Goal: Task Accomplishment & Management: Use online tool/utility

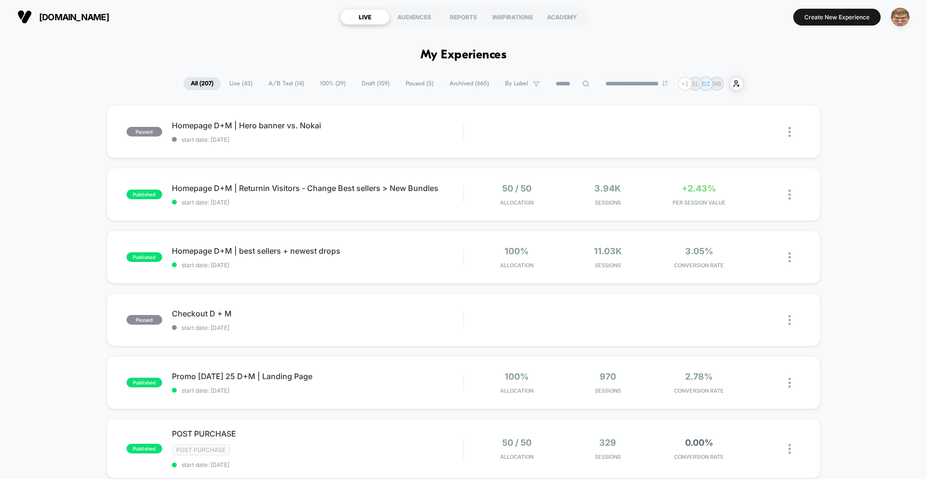
click at [899, 20] on img "button" at bounding box center [899, 17] width 19 height 19
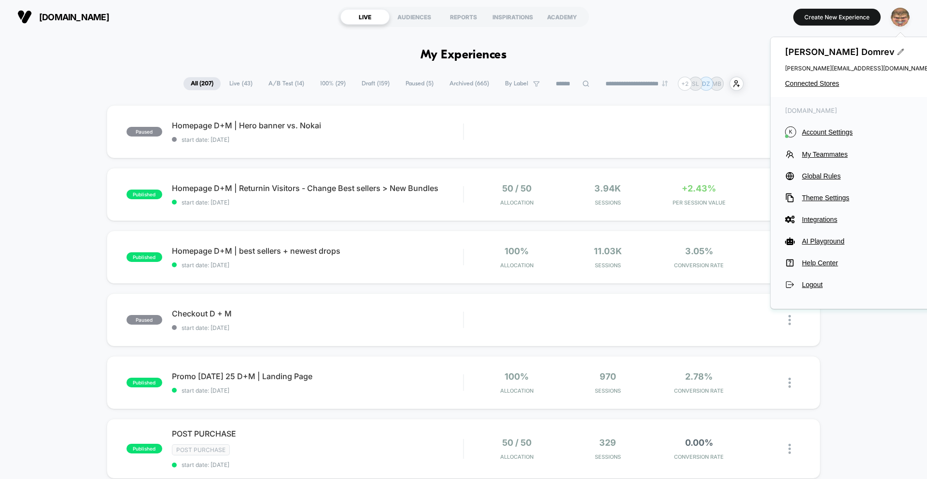
click at [899, 20] on img "button" at bounding box center [899, 17] width 19 height 19
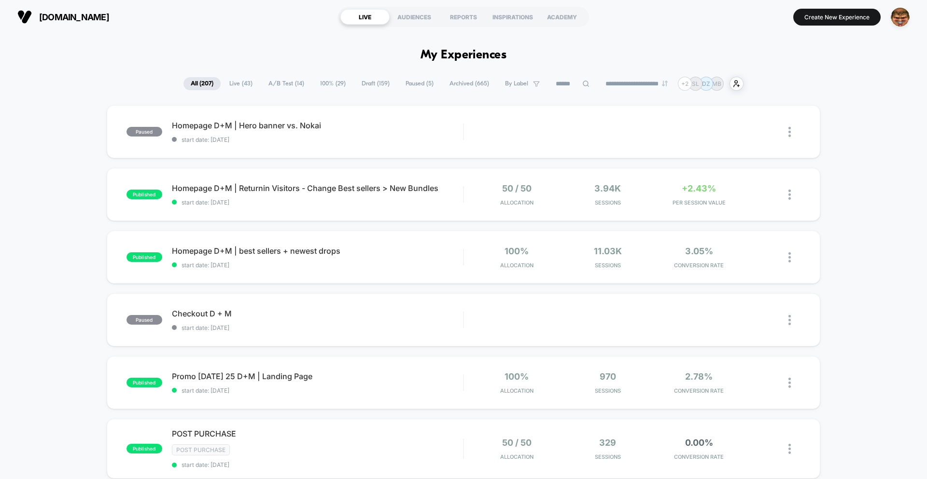
click at [837, 15] on button "Create New Experience" at bounding box center [836, 17] width 87 height 17
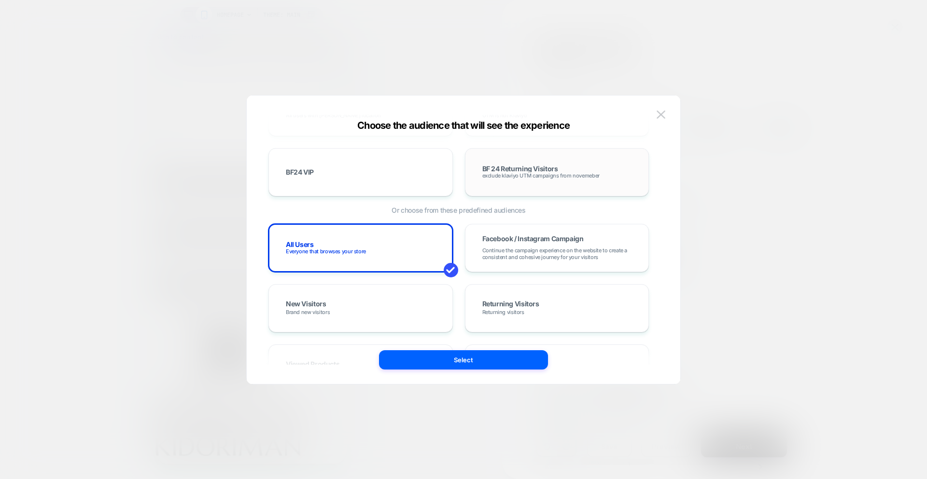
scroll to position [134, 0]
click at [562, 250] on span "Continue the campaign experience on the website to create a consistent and cohe…" at bounding box center [557, 252] width 150 height 14
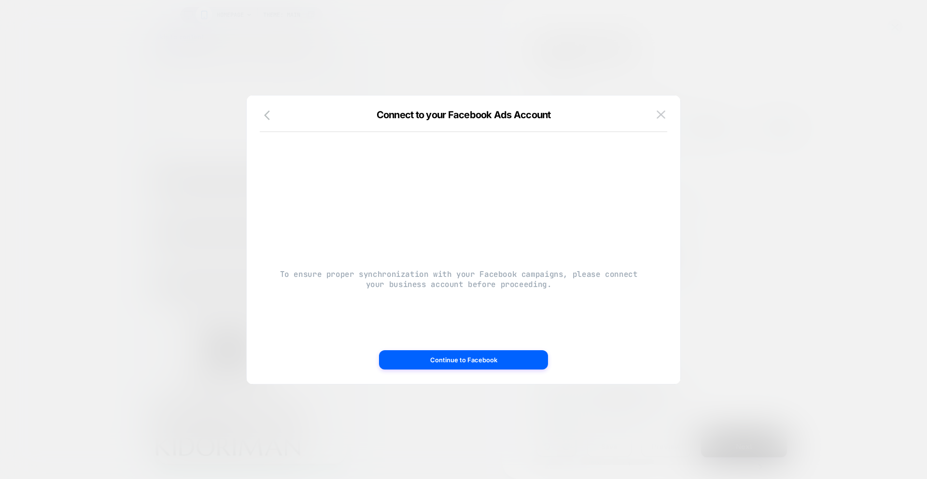
scroll to position [0, 0]
click at [665, 113] on img at bounding box center [660, 115] width 9 height 8
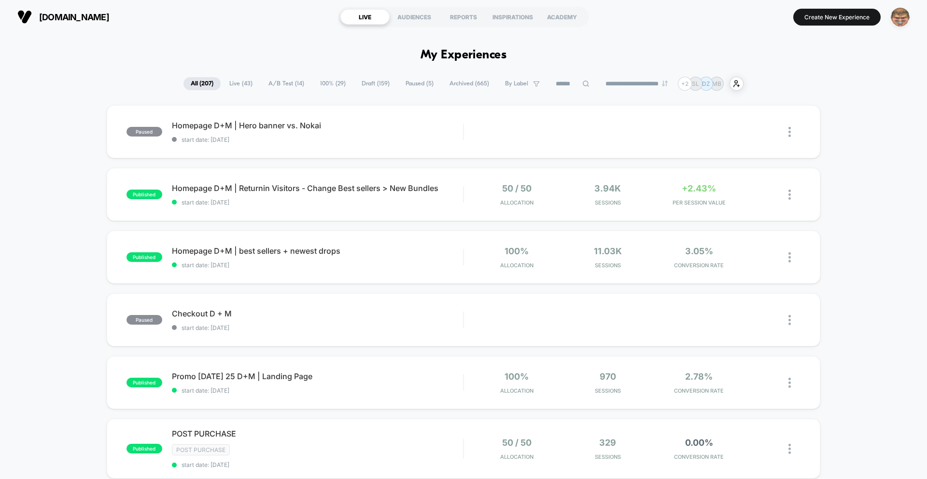
click at [908, 19] on img "button" at bounding box center [899, 17] width 19 height 19
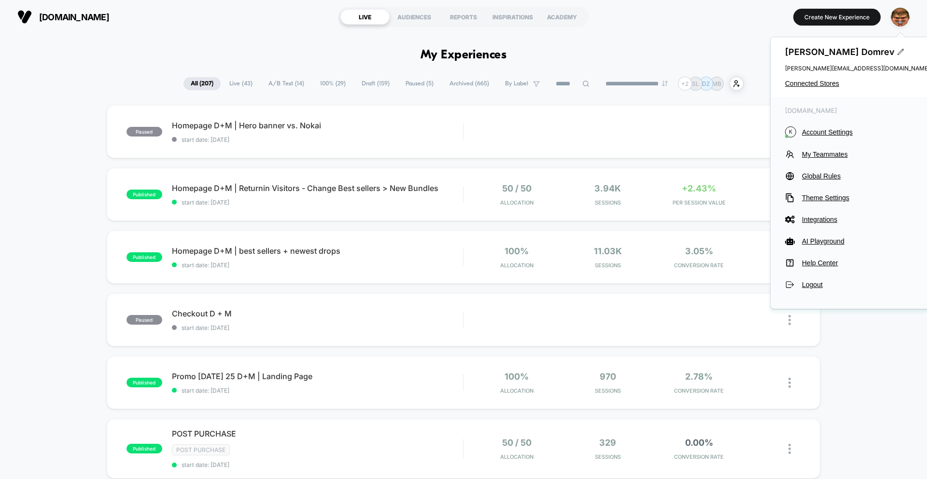
click at [798, 83] on span "Connected Stores" at bounding box center [857, 84] width 145 height 8
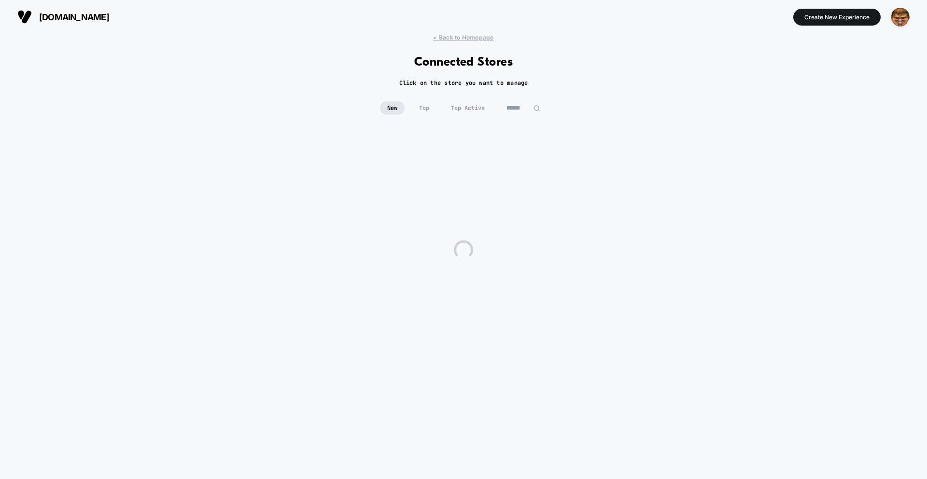
click at [528, 112] on input at bounding box center [523, 108] width 48 height 14
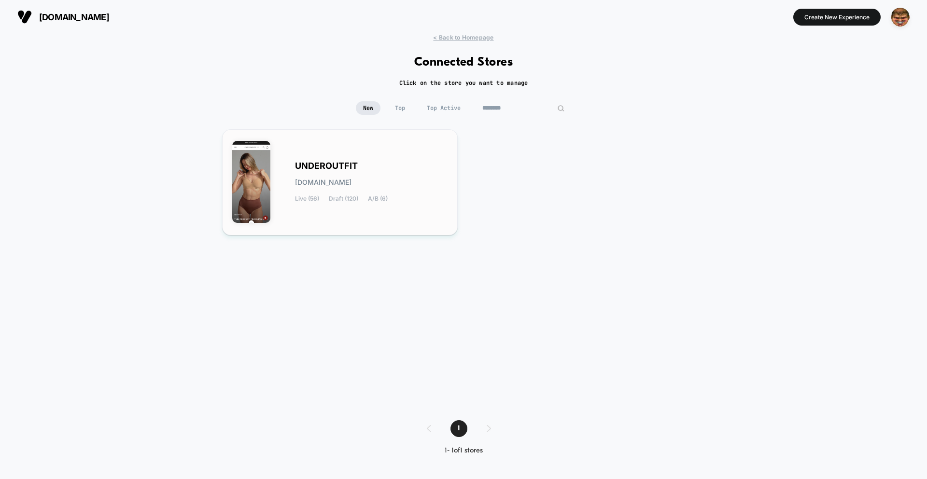
type input "********"
click at [440, 166] on div "UNDEROUTFIT [DOMAIN_NAME] Live (56) Draft (120) A/B (6)" at bounding box center [371, 183] width 153 height 40
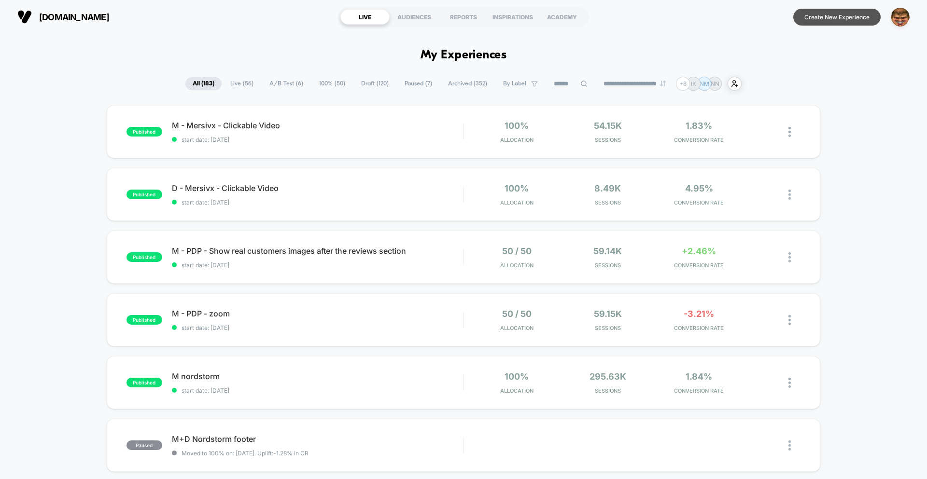
click at [830, 18] on button "Create New Experience" at bounding box center [836, 17] width 87 height 17
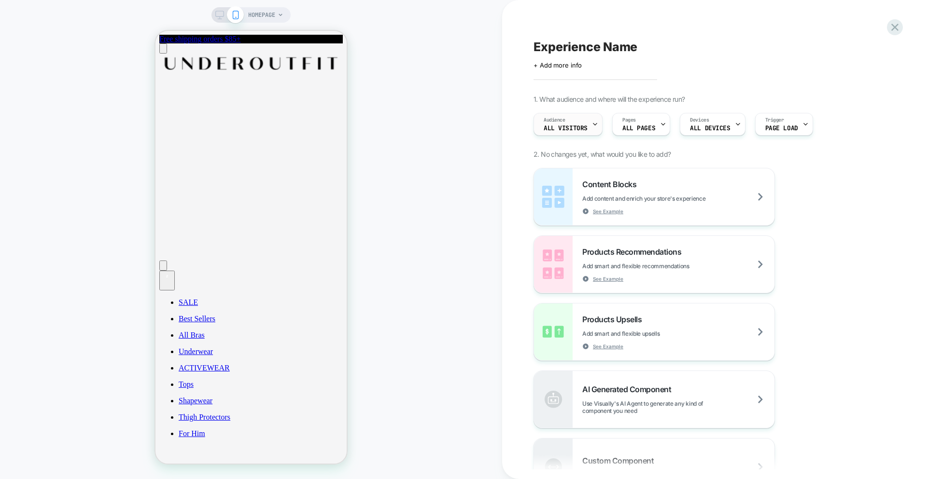
click at [559, 129] on span "All Visitors" at bounding box center [565, 128] width 44 height 7
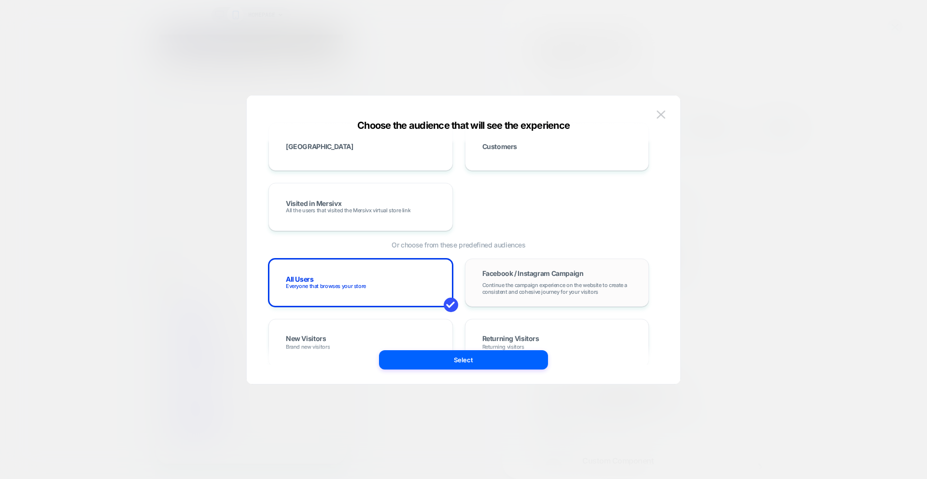
scroll to position [119, 0]
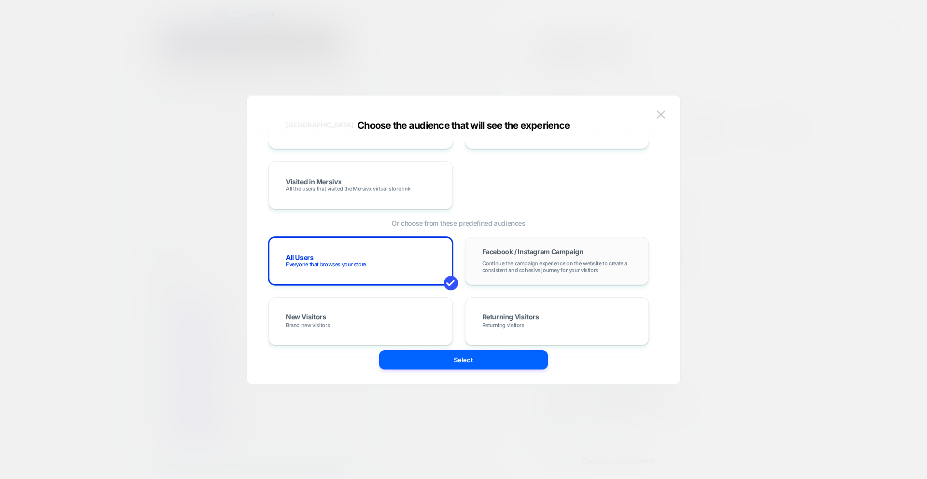
click at [557, 261] on span "Continue the campaign experience on the website to create a consistent and cohe…" at bounding box center [557, 267] width 150 height 14
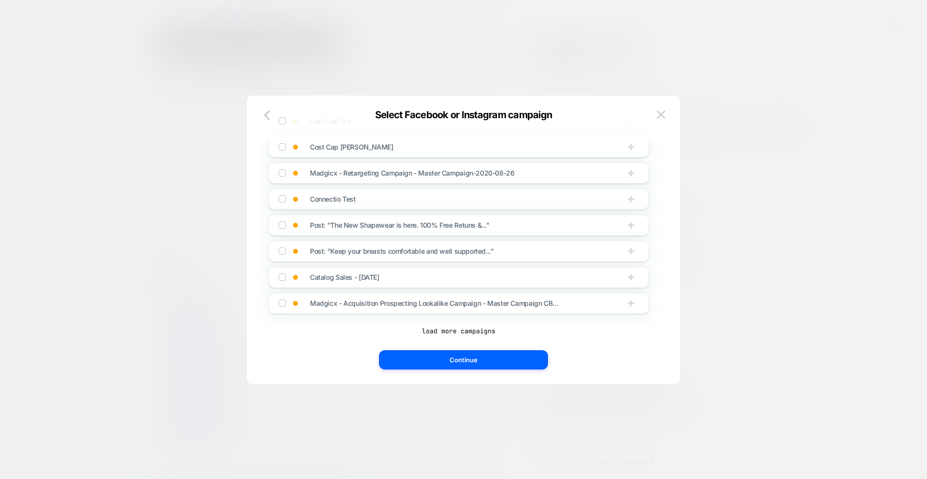
scroll to position [0, 0]
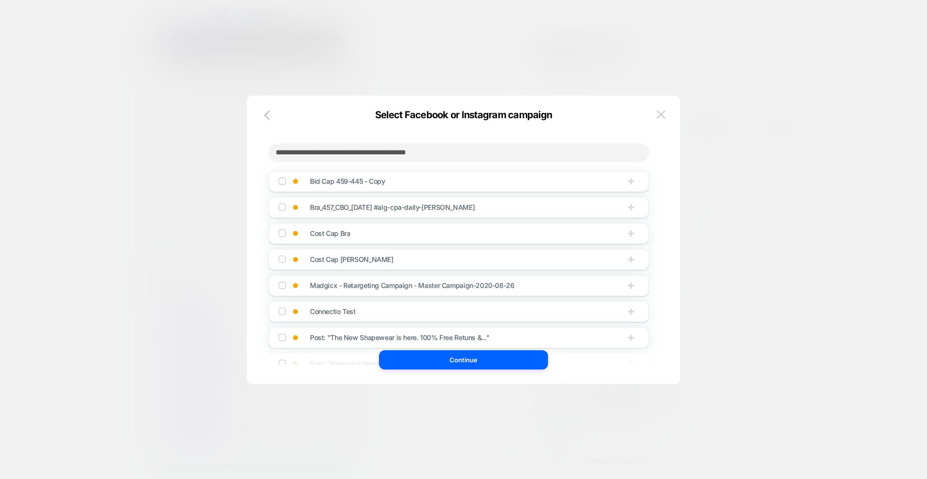
drag, startPoint x: 357, startPoint y: 151, endPoint x: 380, endPoint y: 153, distance: 23.7
click at [357, 151] on input at bounding box center [458, 152] width 380 height 17
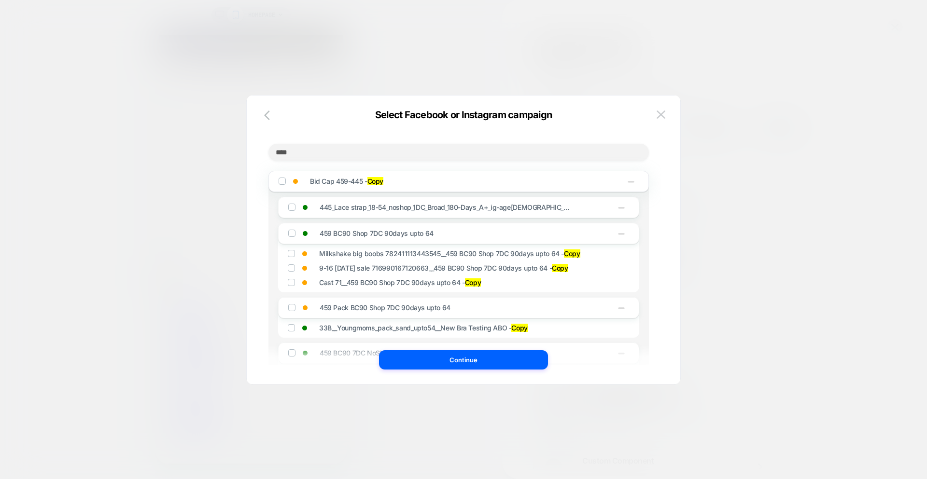
type input "****"
click at [664, 116] on img at bounding box center [660, 115] width 9 height 8
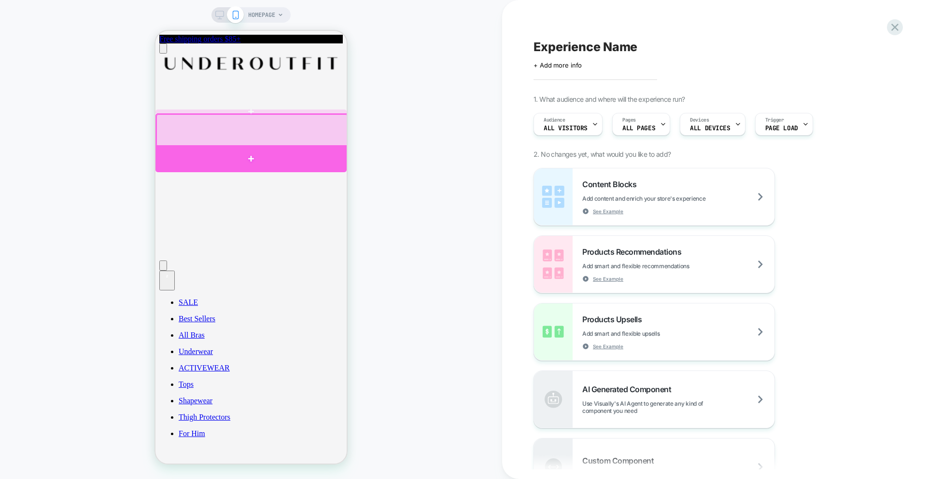
click at [253, 152] on div at bounding box center [250, 158] width 191 height 27
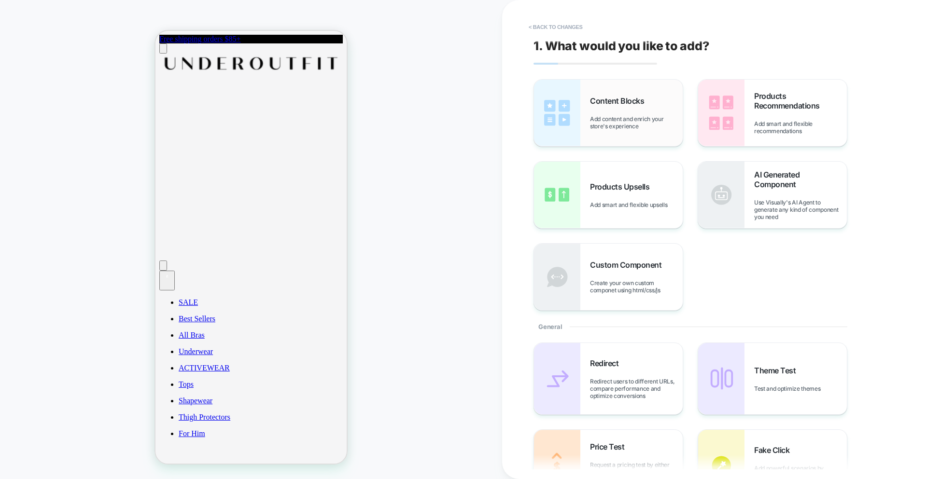
click at [616, 137] on div "Content Blocks Add content and enrich your store's experience" at bounding box center [608, 113] width 149 height 67
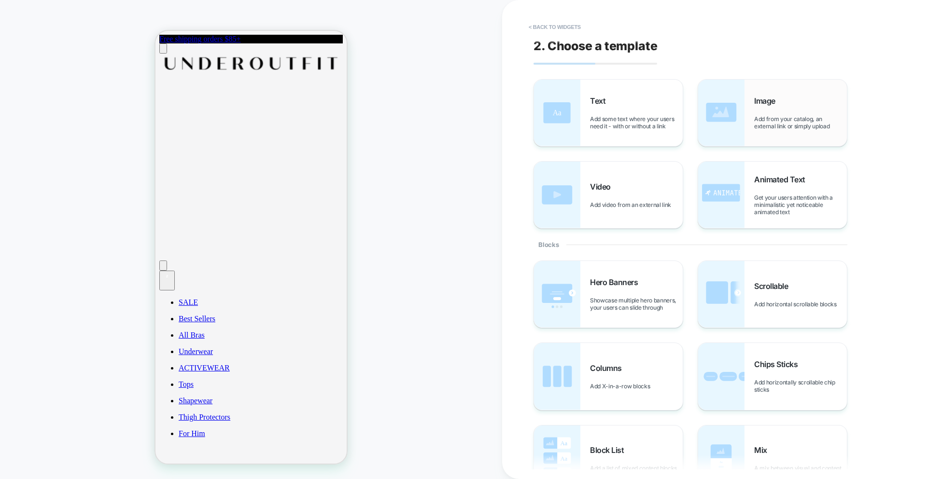
click at [752, 93] on div "Image Add from your catalog, an external link or simply upload" at bounding box center [772, 113] width 149 height 67
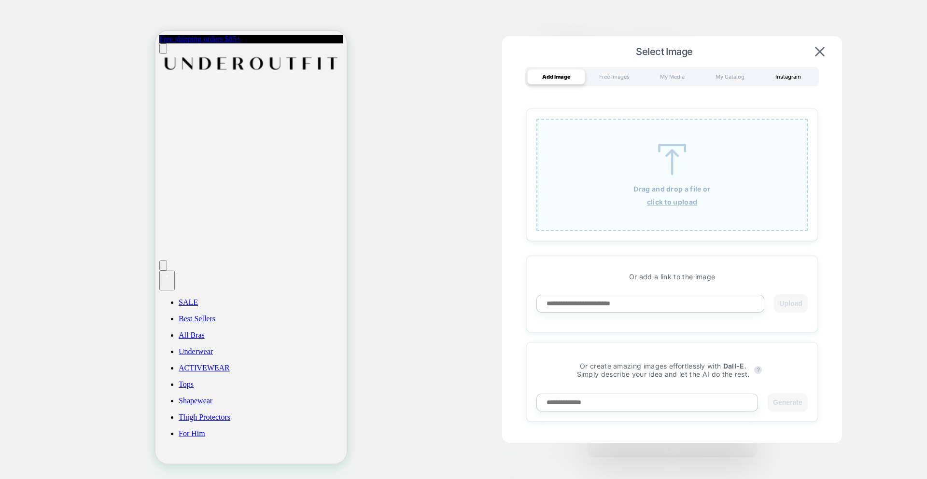
click at [787, 82] on div "Instagram" at bounding box center [788, 76] width 58 height 15
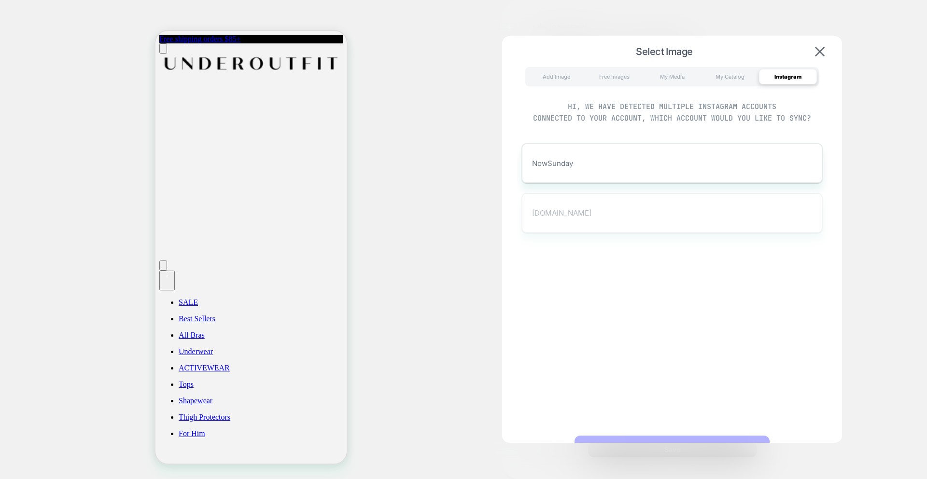
click at [575, 220] on div "[DOMAIN_NAME]" at bounding box center [671, 213] width 301 height 40
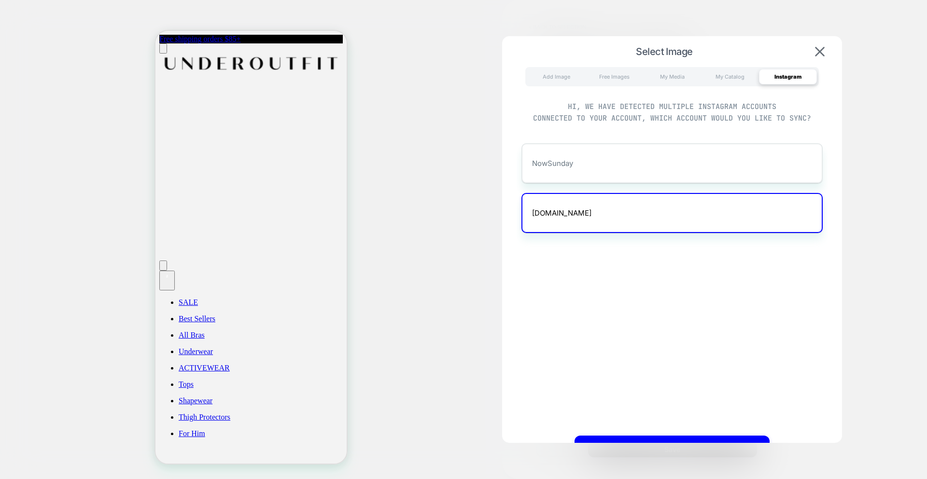
drag, startPoint x: 656, startPoint y: 374, endPoint x: 657, endPoint y: 392, distance: 17.9
click at [656, 374] on div "NowSunday [DOMAIN_NAME]" at bounding box center [671, 278] width 311 height 288
click at [654, 438] on button "Select" at bounding box center [671, 446] width 195 height 21
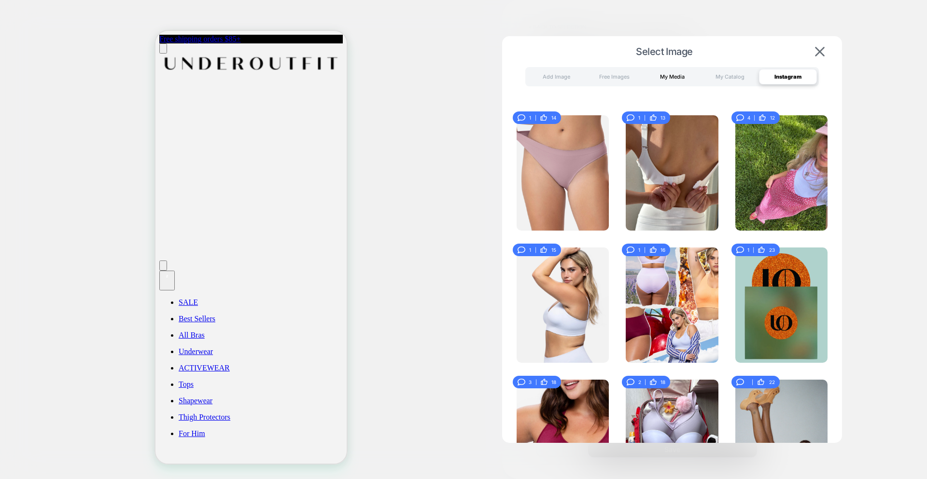
drag, startPoint x: 544, startPoint y: 77, endPoint x: 678, endPoint y: 83, distance: 133.8
click at [544, 77] on div "Add Image" at bounding box center [556, 76] width 58 height 15
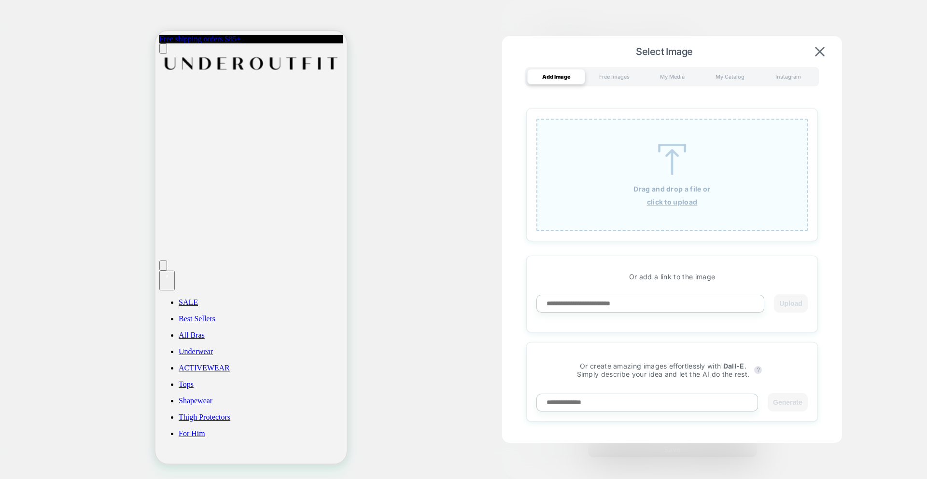
click at [781, 85] on div "Add Image Free Images My Media My Catalog Instagram" at bounding box center [671, 76] width 293 height 19
click at [787, 76] on div "Instagram" at bounding box center [788, 76] width 58 height 15
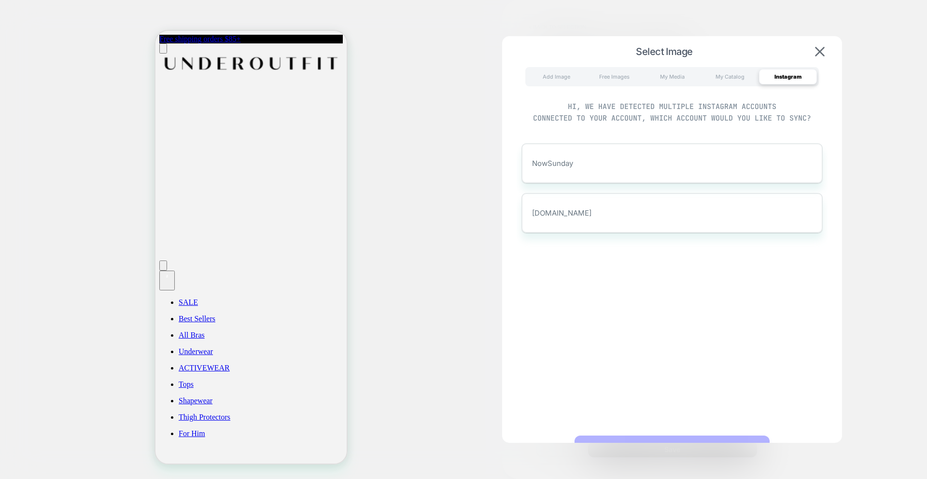
drag, startPoint x: 658, startPoint y: 370, endPoint x: 659, endPoint y: 337, distance: 32.8
click at [658, 370] on div "NowSunday [DOMAIN_NAME]" at bounding box center [671, 278] width 311 height 288
click at [562, 169] on div "NowSunday" at bounding box center [671, 163] width 301 height 40
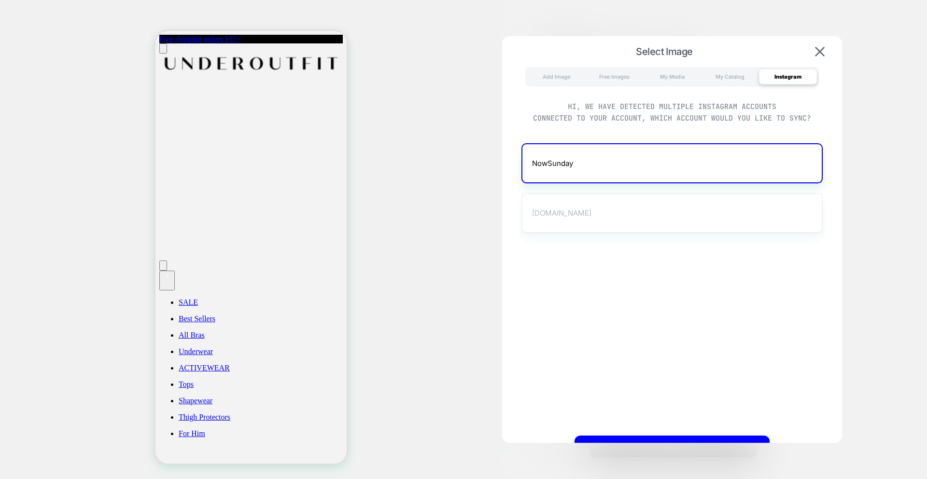
click at [571, 222] on div "[DOMAIN_NAME]" at bounding box center [671, 213] width 301 height 40
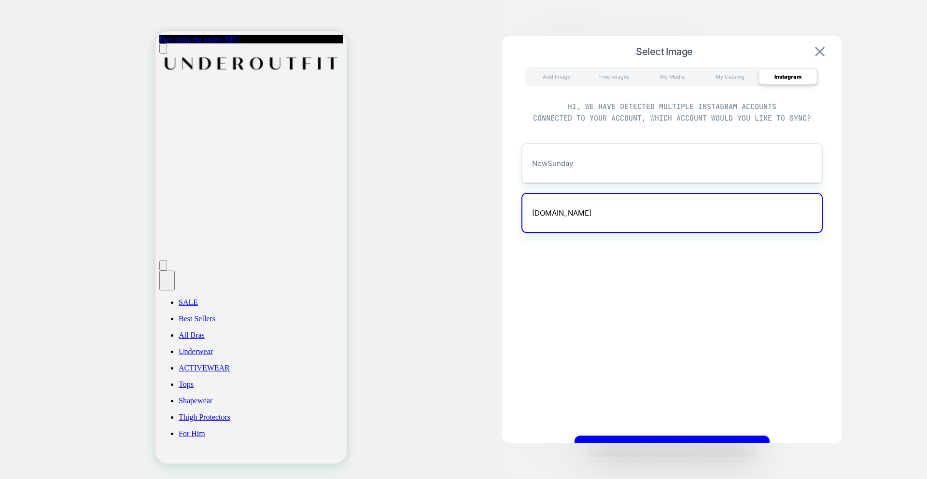
click at [818, 49] on img at bounding box center [820, 52] width 10 height 10
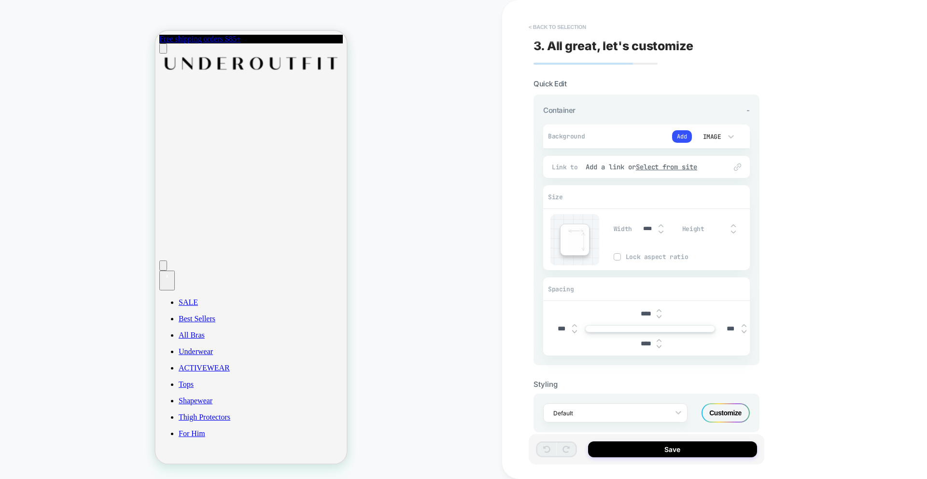
click at [557, 28] on button "< Back to selection" at bounding box center [557, 26] width 67 height 15
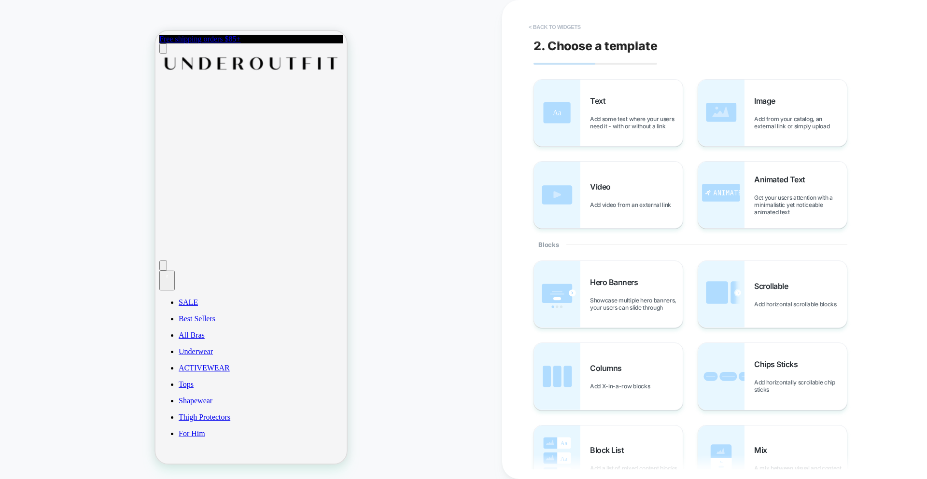
click at [546, 23] on button "< Back to widgets" at bounding box center [555, 26] width 62 height 15
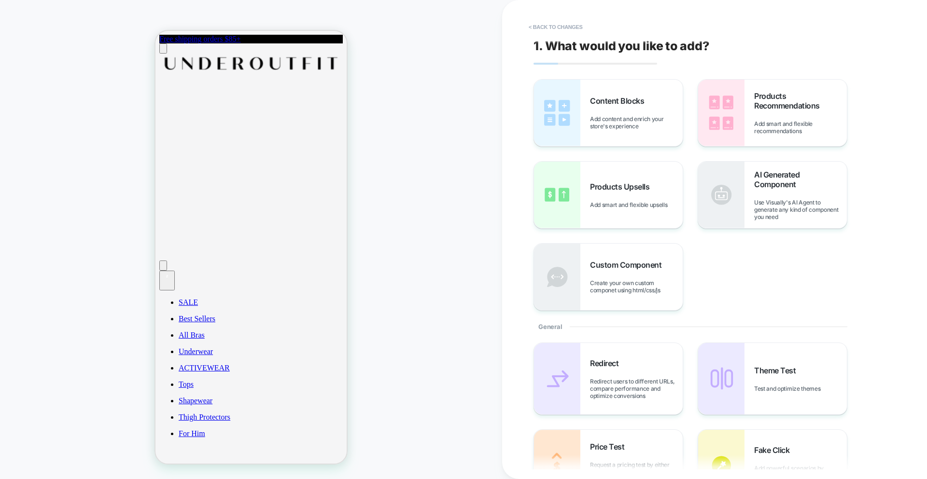
click at [408, 84] on div "HOMEPAGE" at bounding box center [251, 240] width 502 height 460
